Goal: Obtain resource: Download file/media

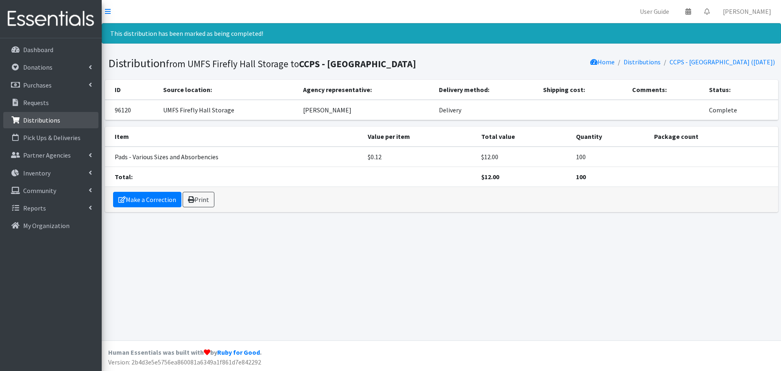
click at [43, 117] on p "Distributions" at bounding box center [41, 120] width 37 height 8
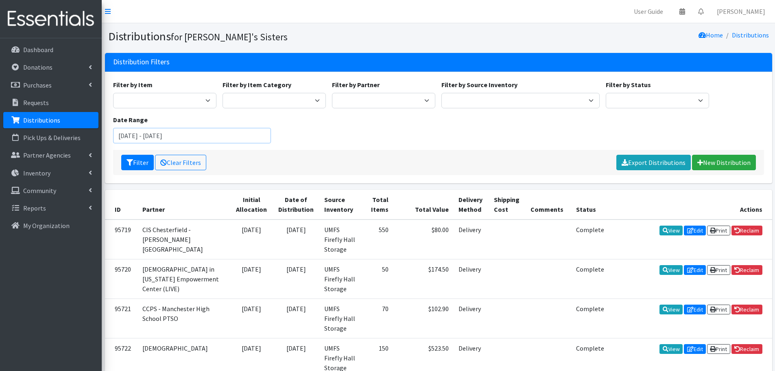
click at [219, 133] on input "[DATE] - [DATE]" at bounding box center [192, 135] width 158 height 15
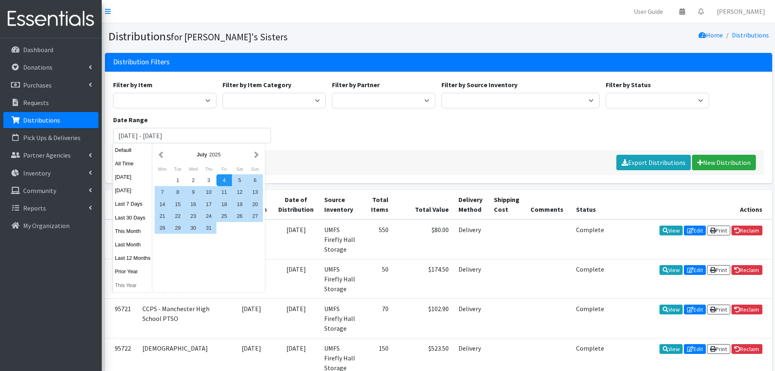
click at [134, 289] on button "This Year" at bounding box center [133, 285] width 40 height 12
type input "January 1, 2025 - December 31, 2025"
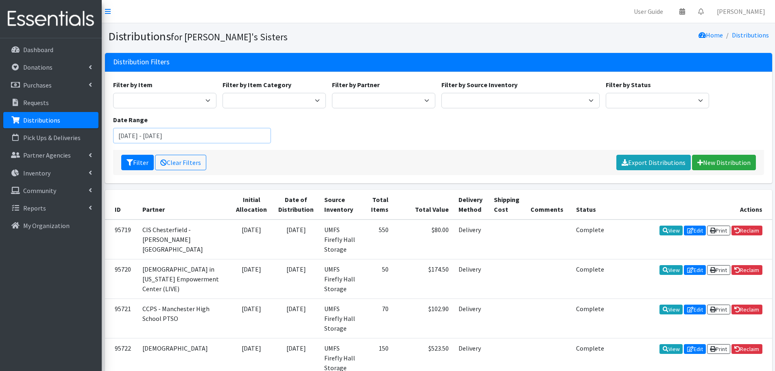
click at [244, 138] on input "January 1, 2025 - December 31, 2025" at bounding box center [192, 135] width 158 height 15
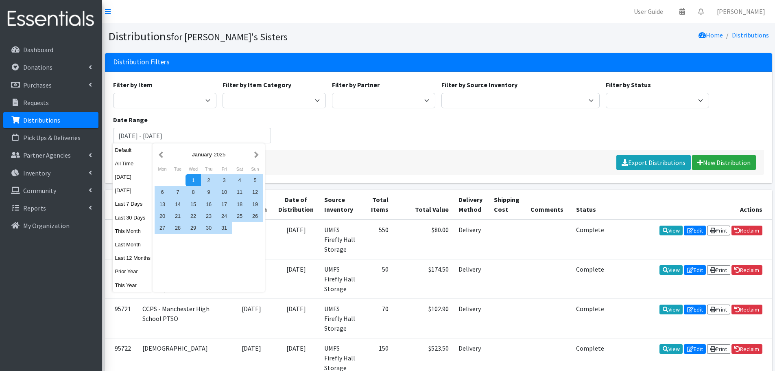
click at [752, 129] on div "Filter by Item Kit - 10 Count Tampon Only (10 tampons) Kit - Mixed (10 pads, 5 …" at bounding box center [438, 115] width 657 height 70
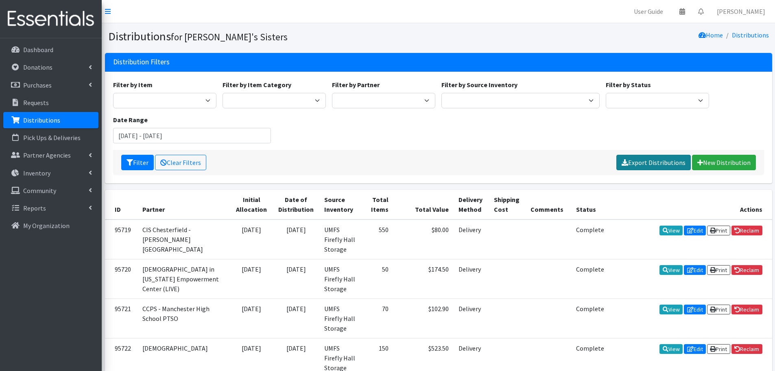
click at [643, 157] on link "Export Distributions" at bounding box center [654, 162] width 74 height 15
click at [36, 89] on p "Purchases" at bounding box center [37, 85] width 28 height 8
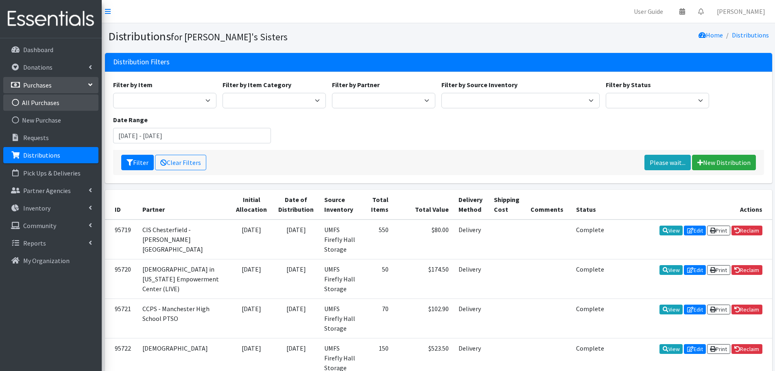
click at [39, 108] on link "All Purchases" at bounding box center [50, 102] width 95 height 16
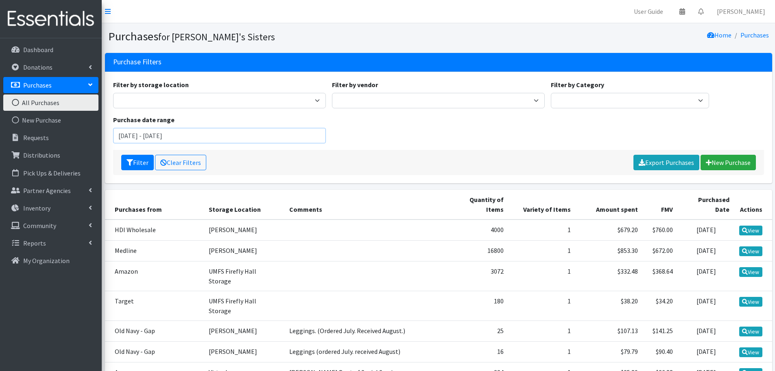
click at [180, 129] on input "[DATE] - [DATE]" at bounding box center [219, 135] width 213 height 15
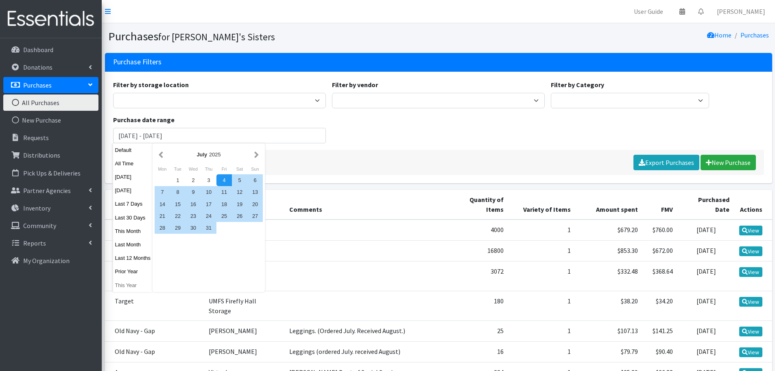
click at [131, 291] on button "This Year" at bounding box center [133, 285] width 40 height 12
type input "[DATE] - [DATE]"
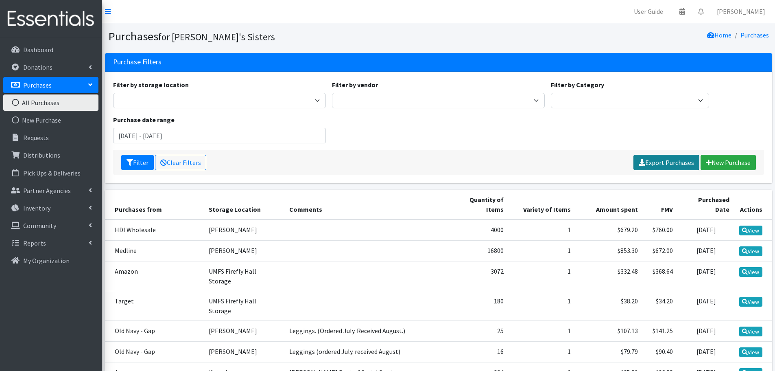
click at [668, 156] on link "Export Purchases" at bounding box center [667, 162] width 66 height 15
click at [32, 63] on p "Donations" at bounding box center [37, 67] width 29 height 8
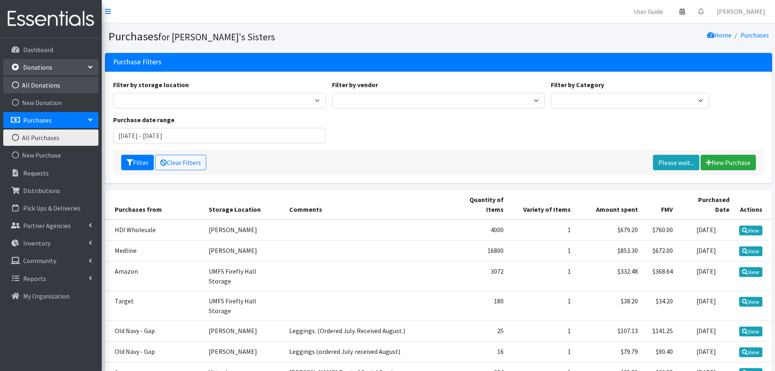
click at [39, 87] on link "All Donations" at bounding box center [50, 85] width 95 height 16
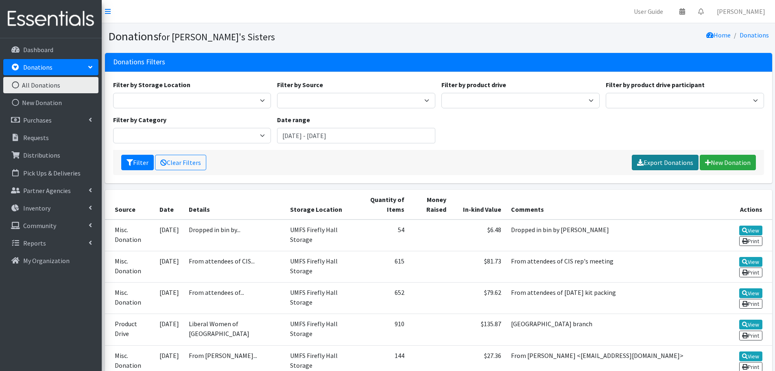
click at [660, 159] on link "Export Donations" at bounding box center [665, 162] width 67 height 15
click at [52, 152] on p "Distributions" at bounding box center [41, 155] width 37 height 8
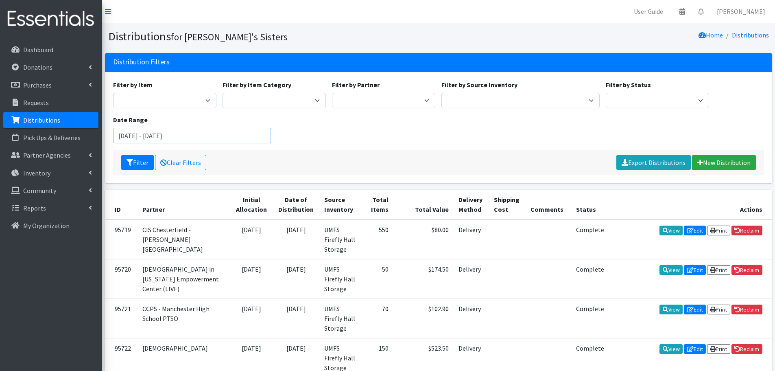
click at [220, 137] on input "[DATE] - [DATE]" at bounding box center [192, 135] width 158 height 15
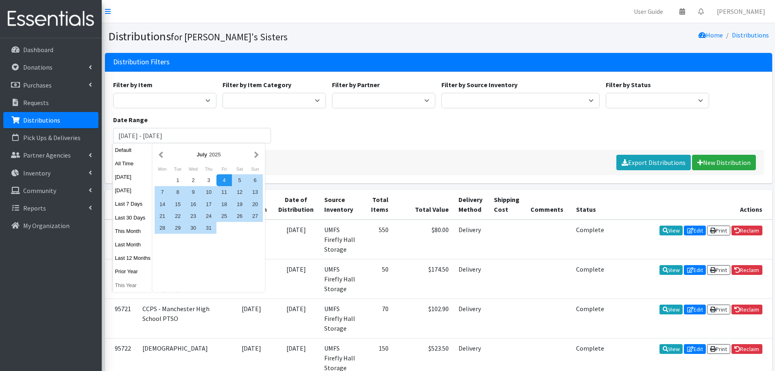
click at [131, 284] on button "This Year" at bounding box center [133, 285] width 40 height 12
type input "[DATE] - [DATE]"
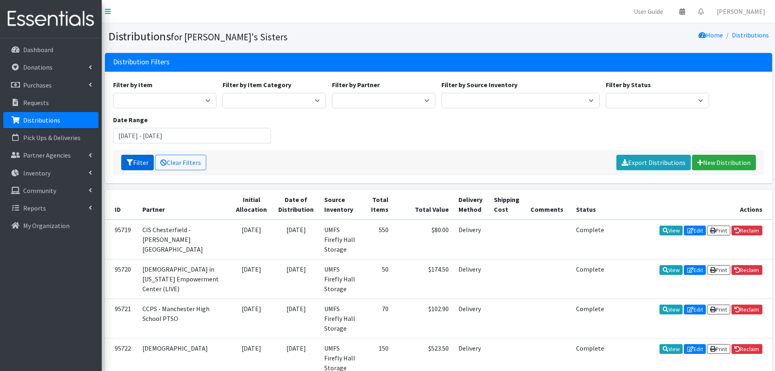
click at [135, 164] on button "Filter" at bounding box center [137, 162] width 33 height 15
click at [668, 159] on link "Export Distributions" at bounding box center [654, 162] width 74 height 15
click at [37, 84] on p "Purchases" at bounding box center [37, 85] width 28 height 8
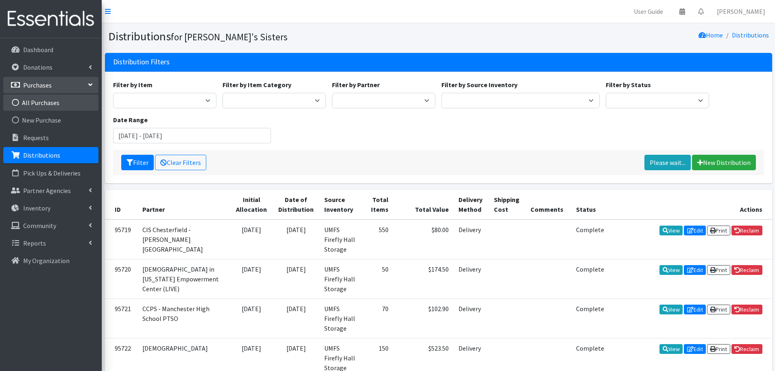
click at [37, 103] on link "All Purchases" at bounding box center [50, 102] width 95 height 16
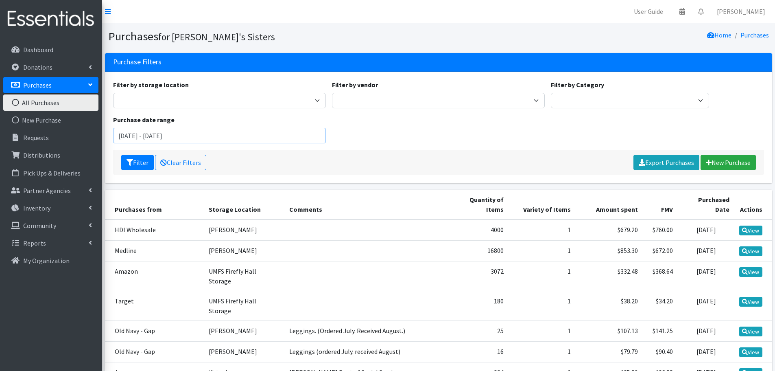
click at [181, 142] on input "[DATE] - [DATE]" at bounding box center [219, 135] width 213 height 15
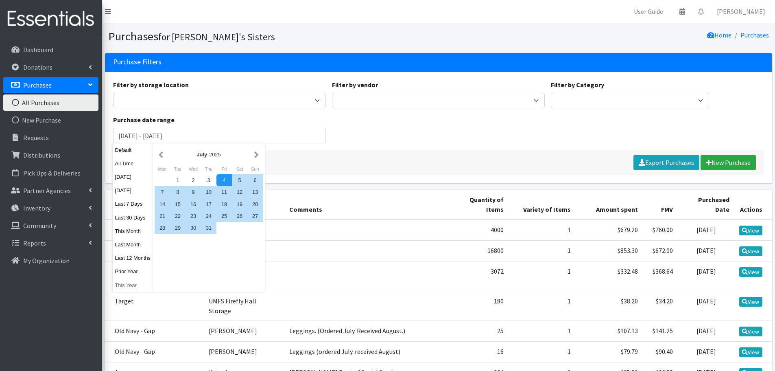
click at [133, 282] on button "This Year" at bounding box center [133, 285] width 40 height 12
type input "[DATE] - [DATE]"
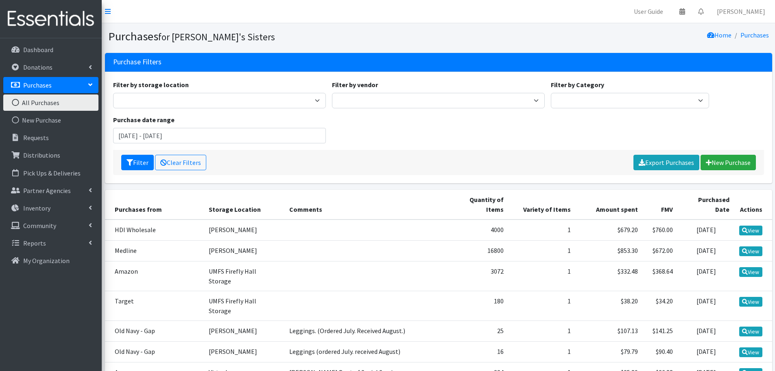
click at [132, 174] on div "Filter Clear Filters Export Purchases New Purchase" at bounding box center [438, 162] width 651 height 25
click at [132, 168] on button "Filter" at bounding box center [137, 162] width 33 height 15
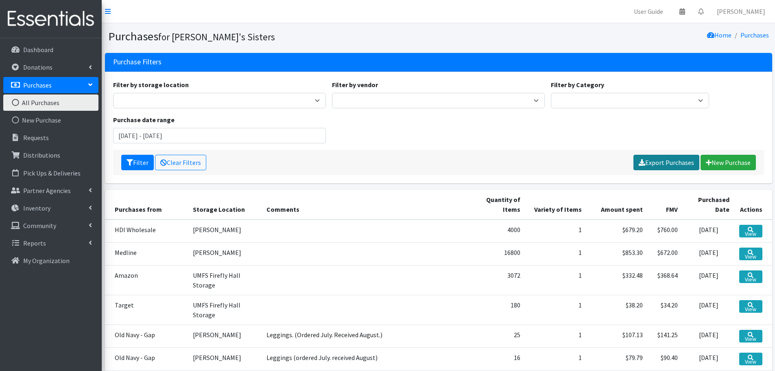
click at [671, 162] on link "Export Purchases" at bounding box center [667, 162] width 66 height 15
click at [38, 61] on link "Donations" at bounding box center [50, 67] width 95 height 16
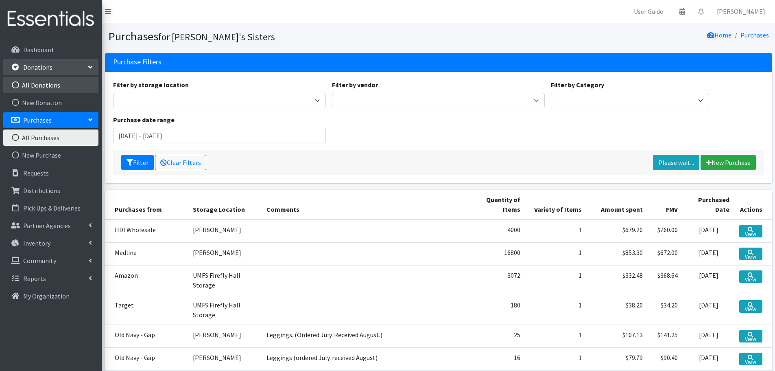
click at [37, 86] on link "All Donations" at bounding box center [50, 85] width 95 height 16
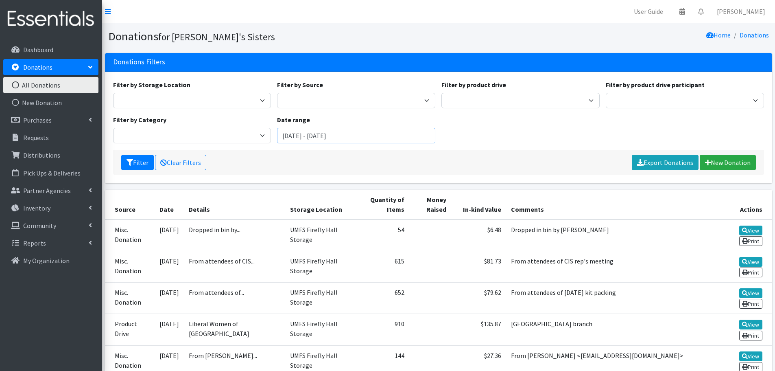
click at [373, 131] on input "[DATE] - [DATE]" at bounding box center [356, 135] width 158 height 15
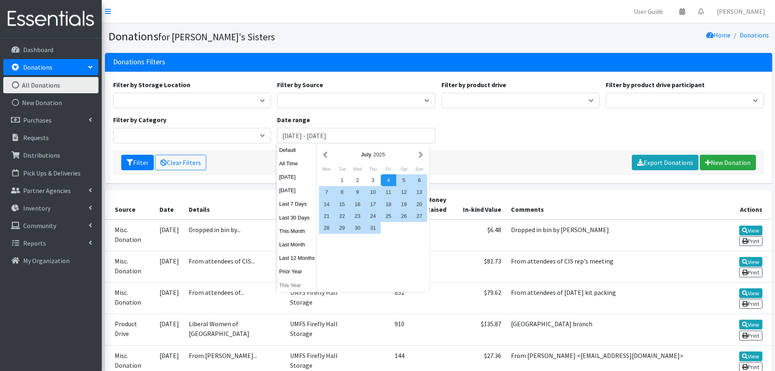
click at [287, 286] on button "This Year" at bounding box center [297, 285] width 40 height 12
type input "[DATE] - [DATE]"
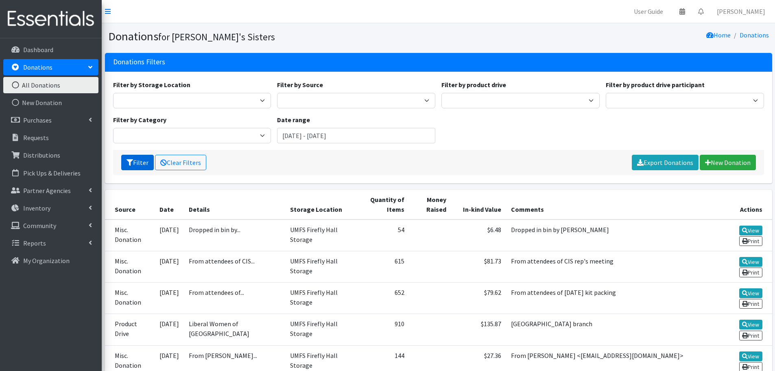
click at [143, 159] on button "Filter" at bounding box center [137, 162] width 33 height 15
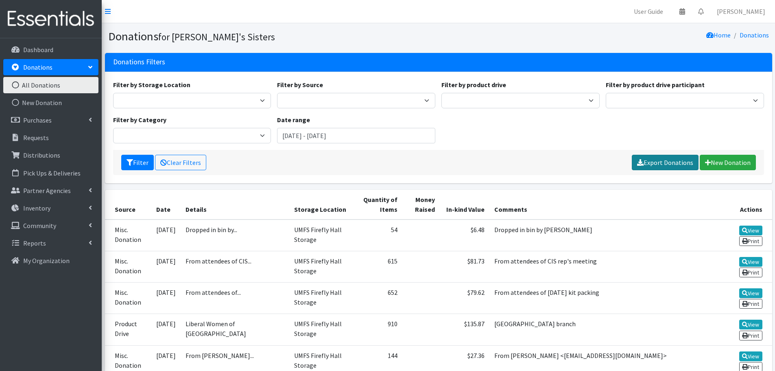
click at [648, 162] on link "Export Donations" at bounding box center [665, 162] width 67 height 15
click at [52, 189] on p "Partner Agencies" at bounding box center [47, 190] width 48 height 8
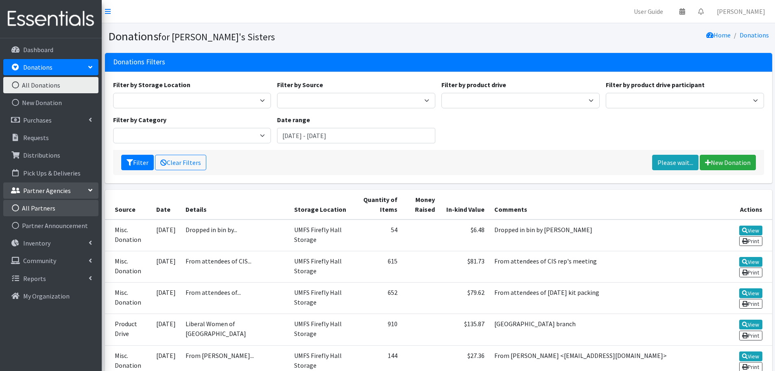
click at [52, 204] on link "All Partners" at bounding box center [50, 208] width 95 height 16
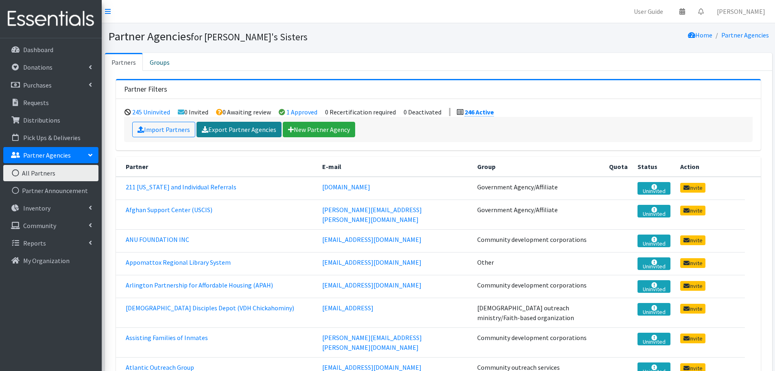
click at [236, 129] on link "Export Partner Agencies" at bounding box center [239, 129] width 85 height 15
